Goal: Transaction & Acquisition: Purchase product/service

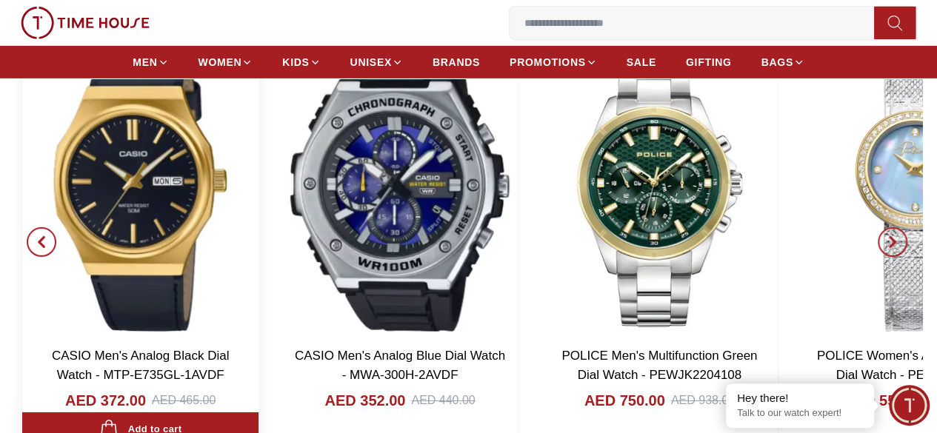
scroll to position [2518, 0]
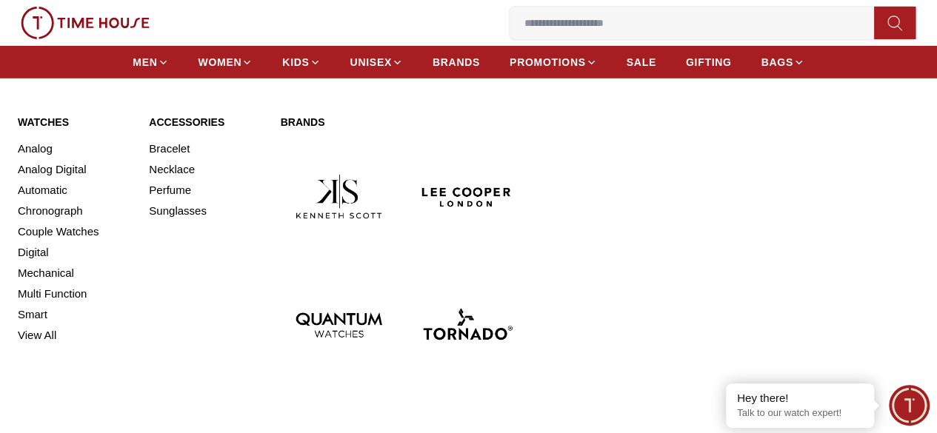
click at [36, 123] on link "Watches" at bounding box center [74, 122] width 113 height 15
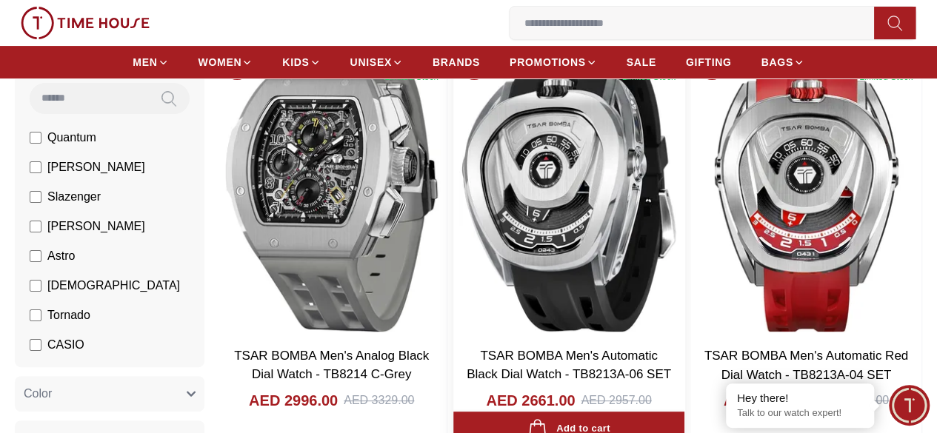
scroll to position [148, 0]
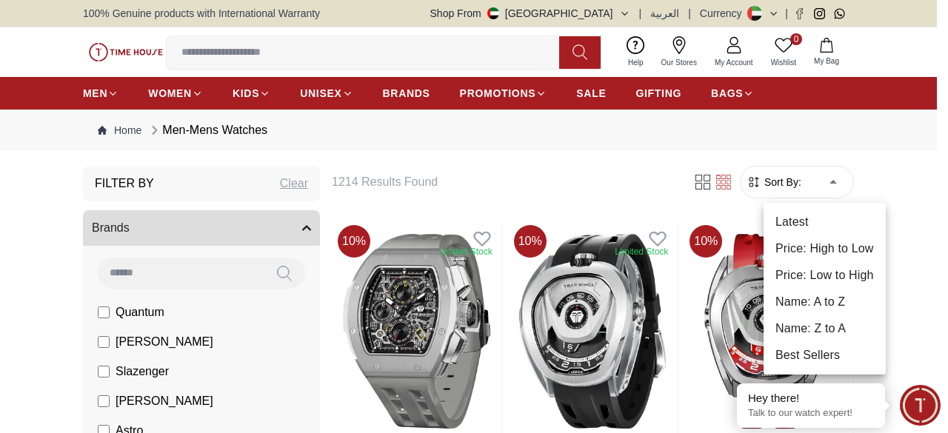
click at [818, 279] on li "Price: Low to High" at bounding box center [825, 275] width 122 height 27
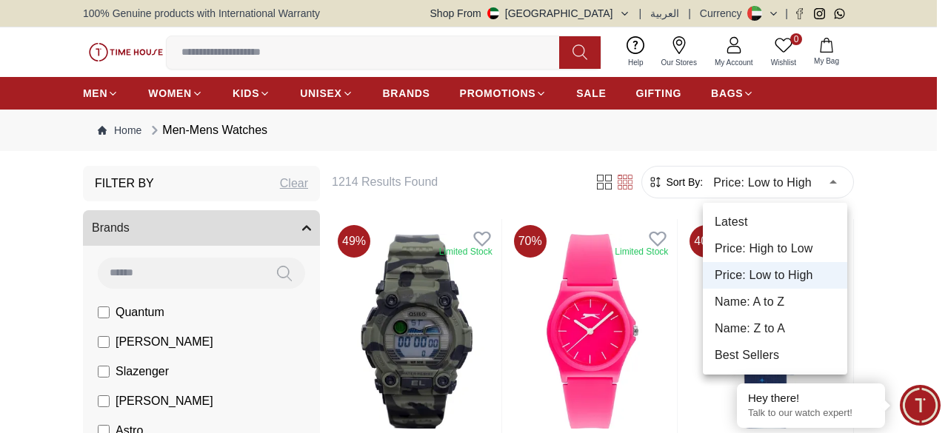
click at [801, 245] on li "Price: High to Low" at bounding box center [775, 249] width 144 height 27
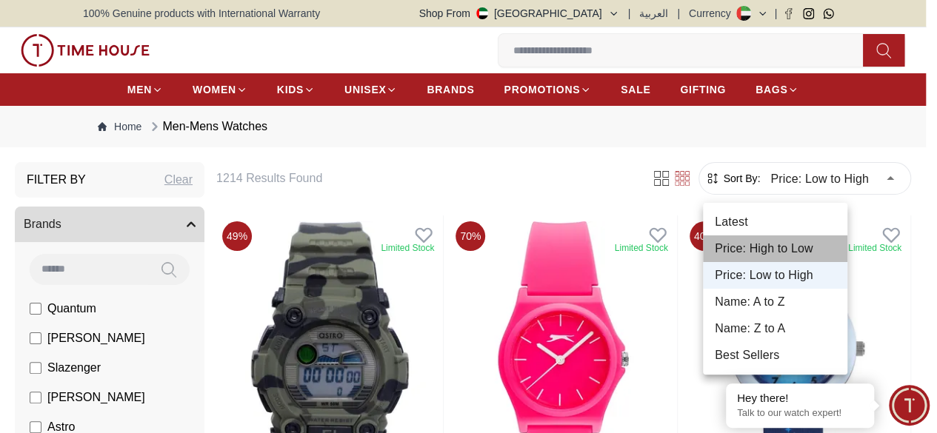
type input "*"
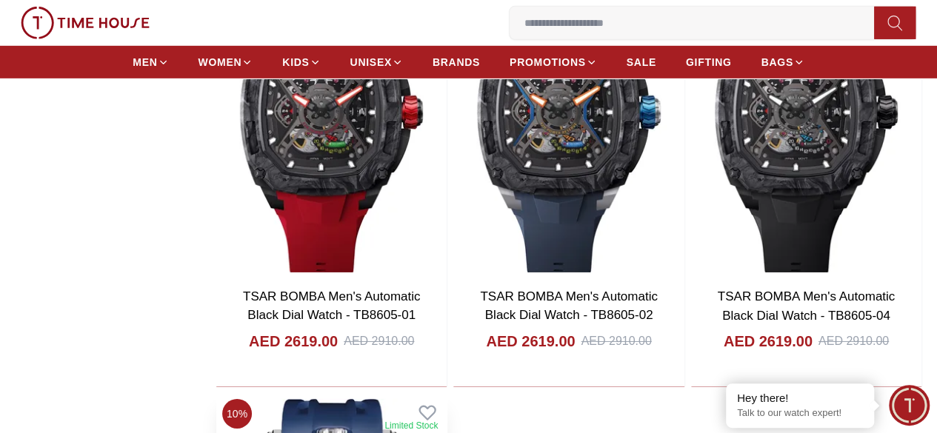
scroll to position [2222, 0]
